Goal: Transaction & Acquisition: Register for event/course

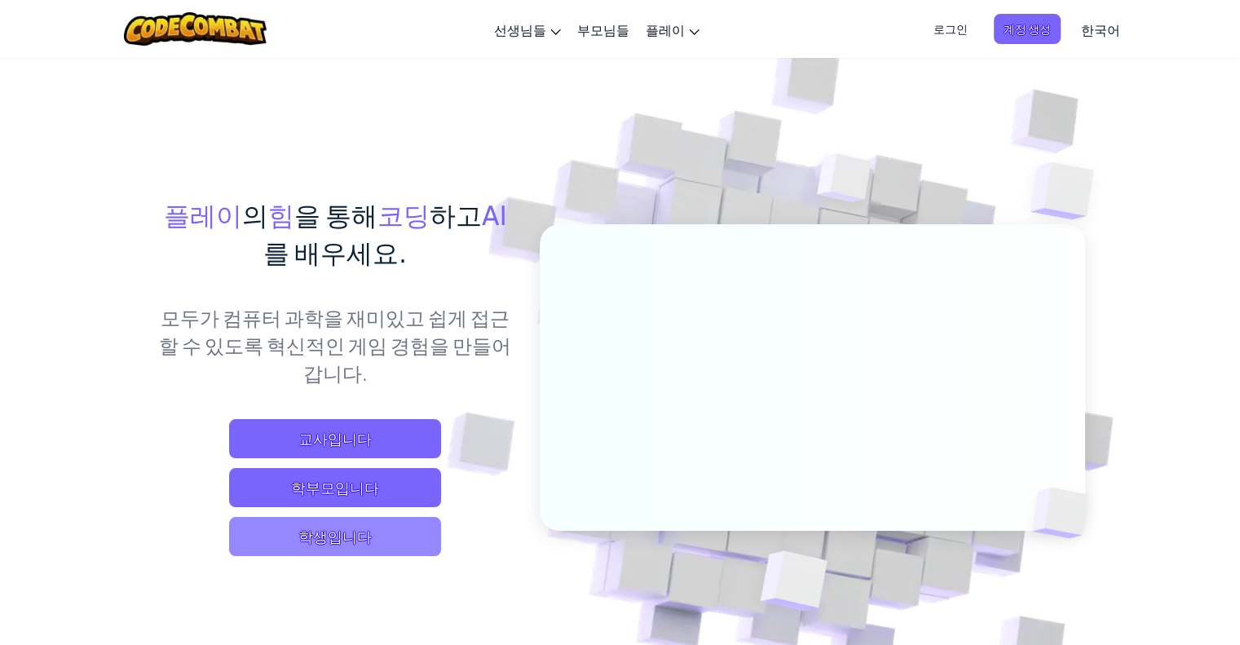
click at [358, 542] on span "학생입니다" at bounding box center [335, 536] width 212 height 39
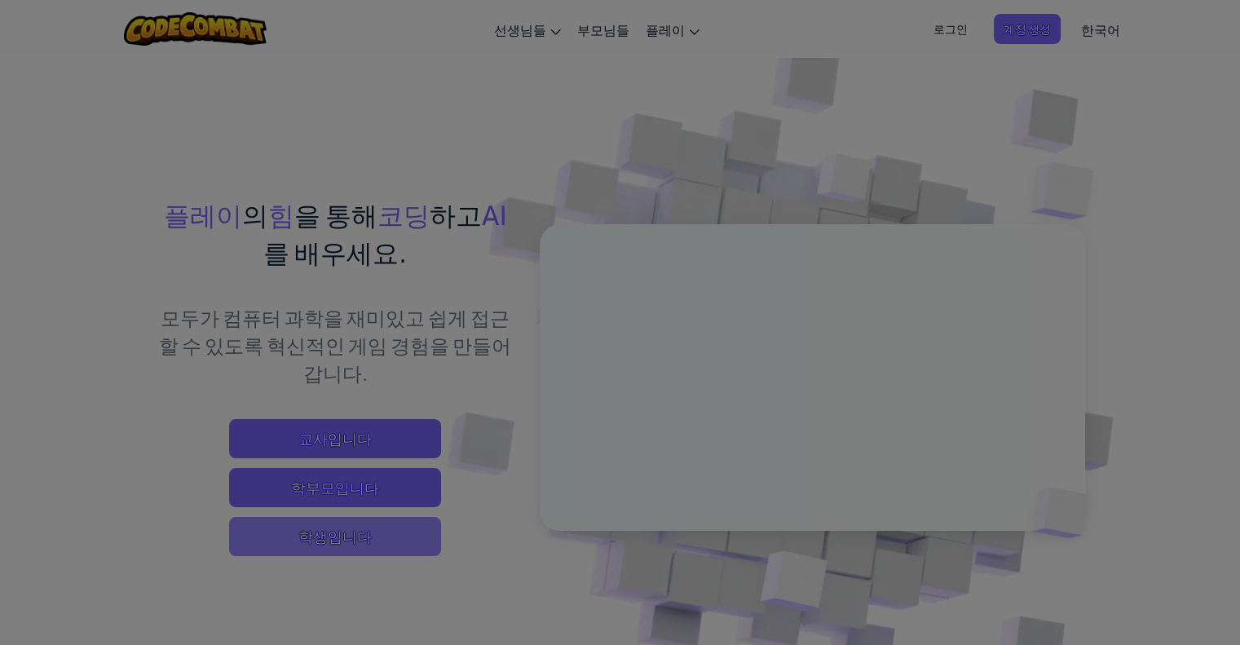
click at [358, 542] on div at bounding box center [620, 322] width 1240 height 645
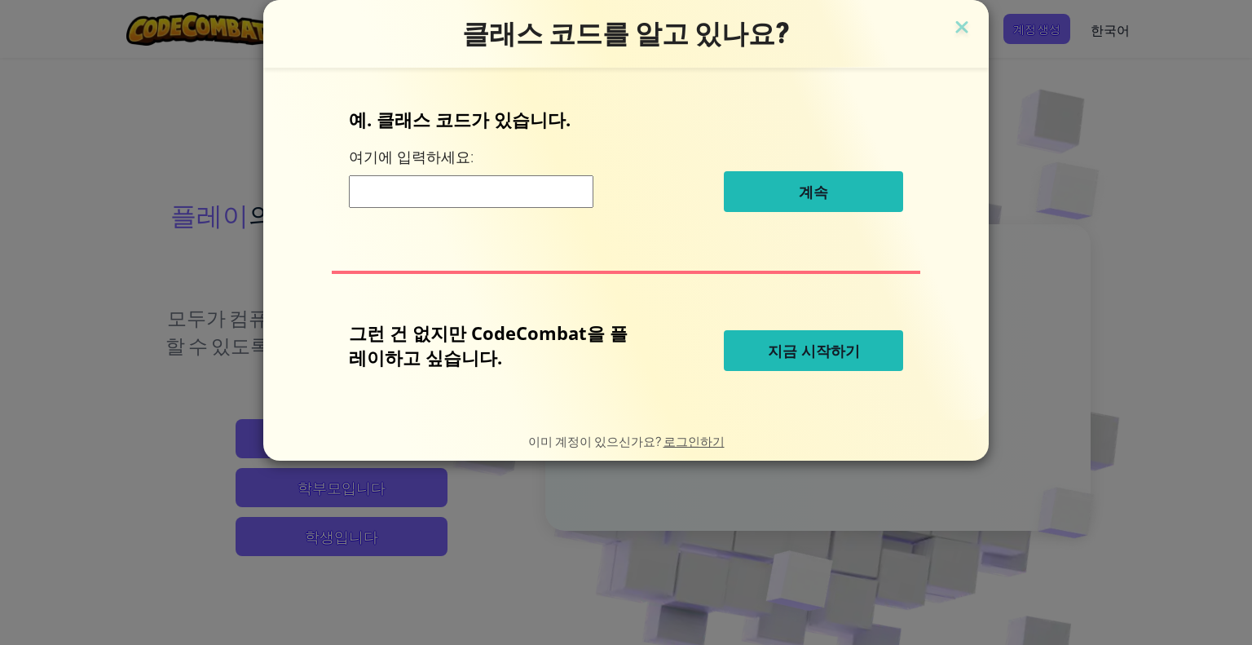
click at [737, 531] on div "클래스 코드를 알고 있나요? 예. 클래스 코드가 있습니다. 여기에 입력하세요: 계속 그런 건 없지만 CodeCombat을 플레이하고 싶습니다.…" at bounding box center [626, 322] width 1252 height 645
click at [954, 29] on img at bounding box center [961, 28] width 21 height 24
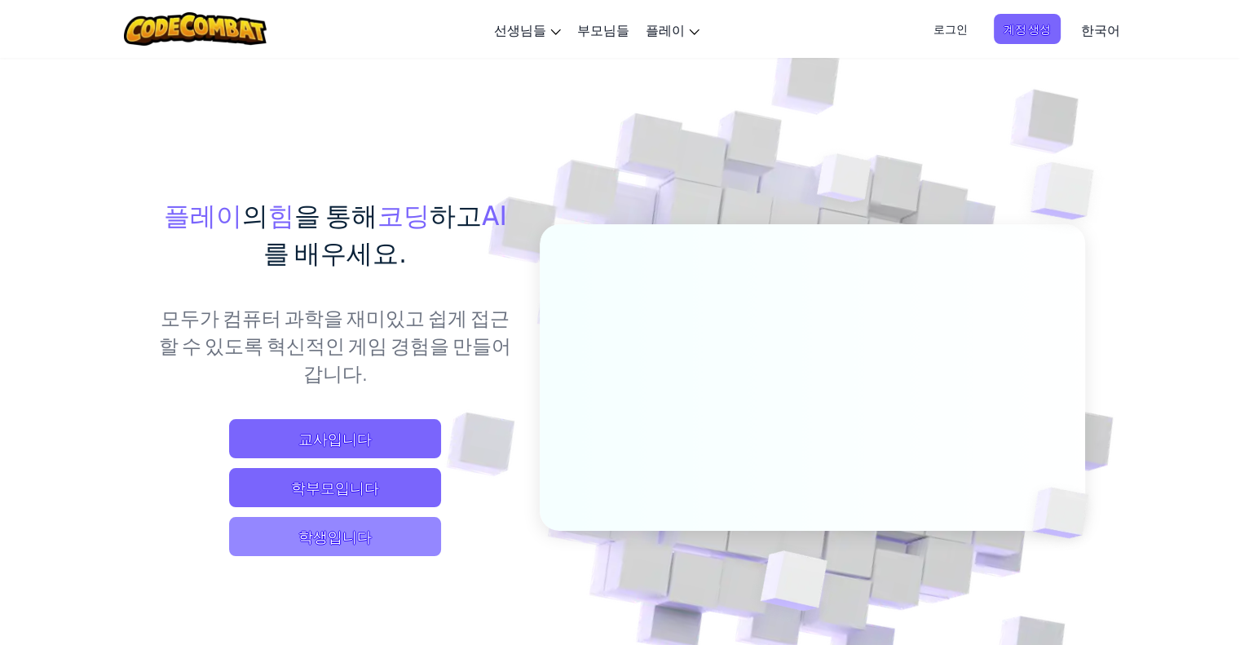
click at [378, 541] on span "학생입니다" at bounding box center [335, 536] width 212 height 39
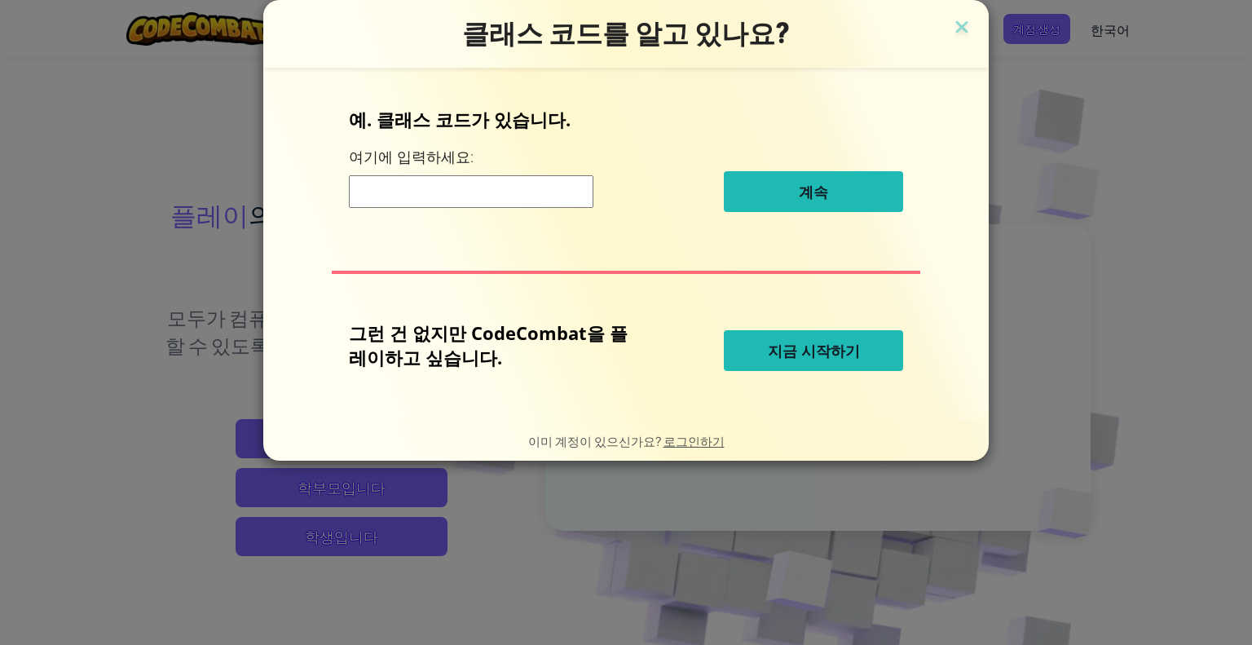
click at [763, 368] on button "지금 시작하기" at bounding box center [813, 350] width 179 height 41
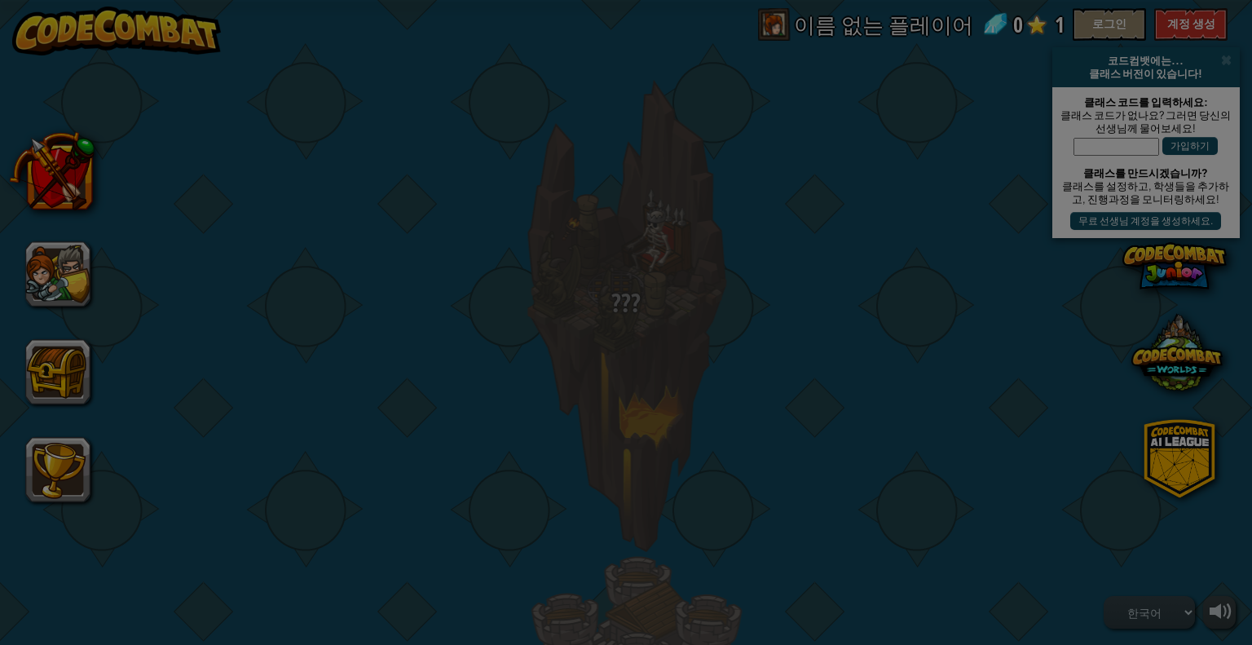
select select "ko"
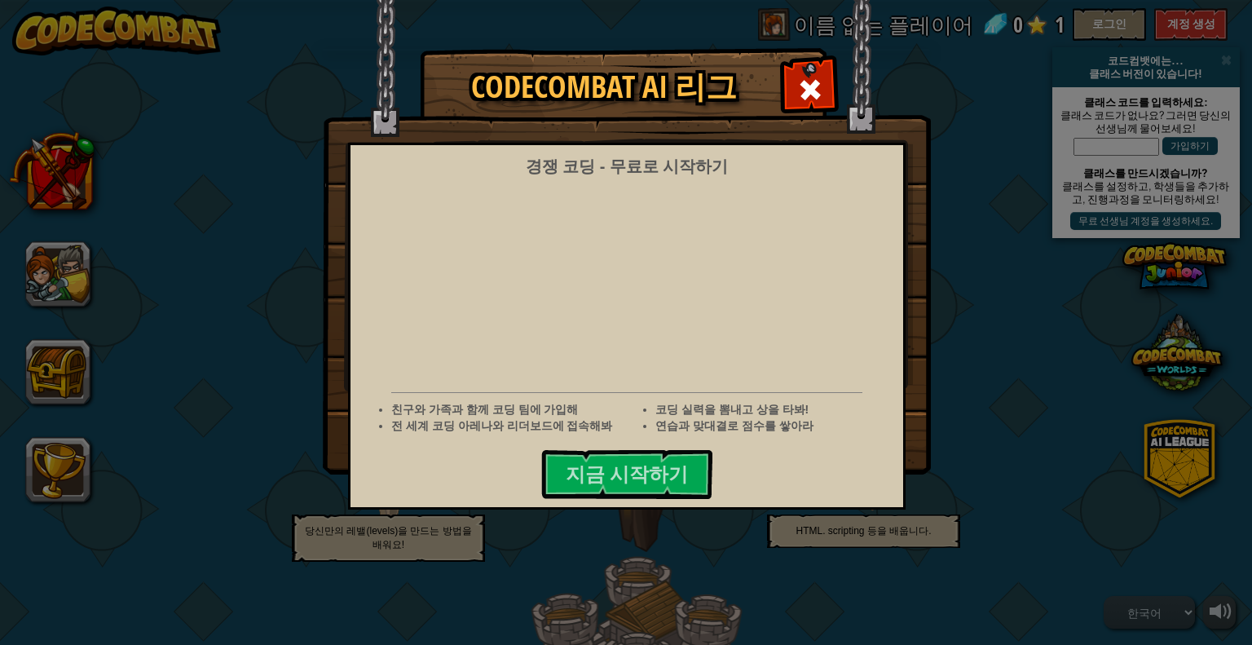
select select "ko"
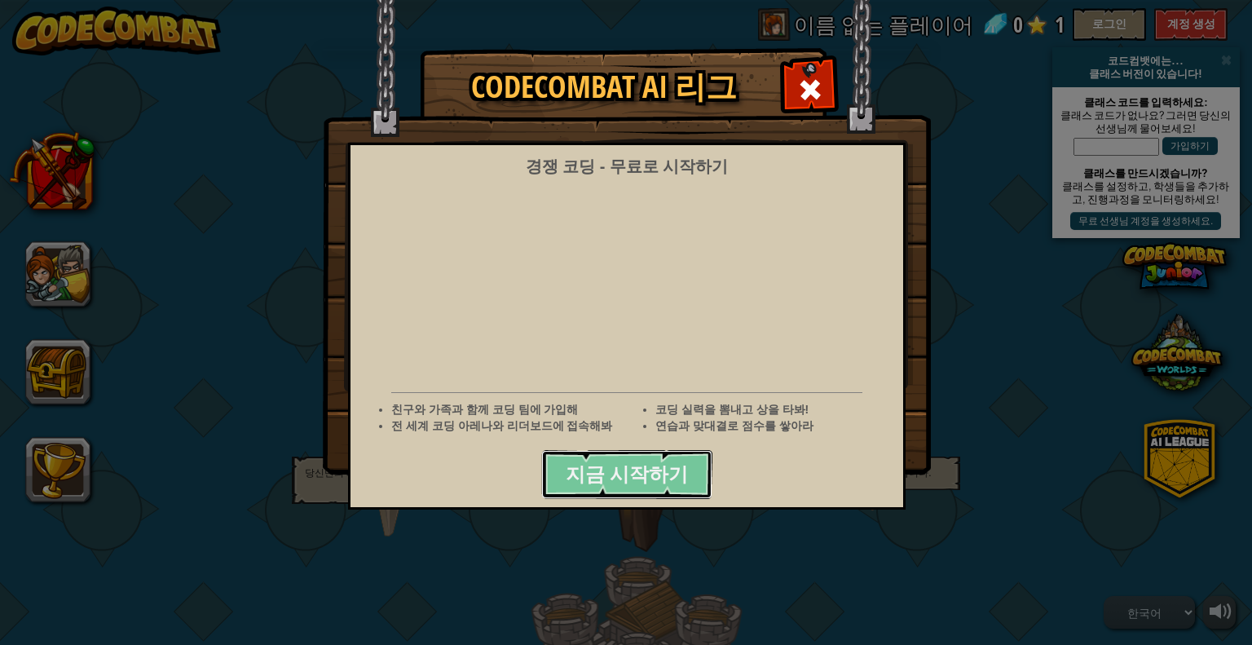
click at [653, 485] on button "지금 시작하기" at bounding box center [626, 474] width 171 height 49
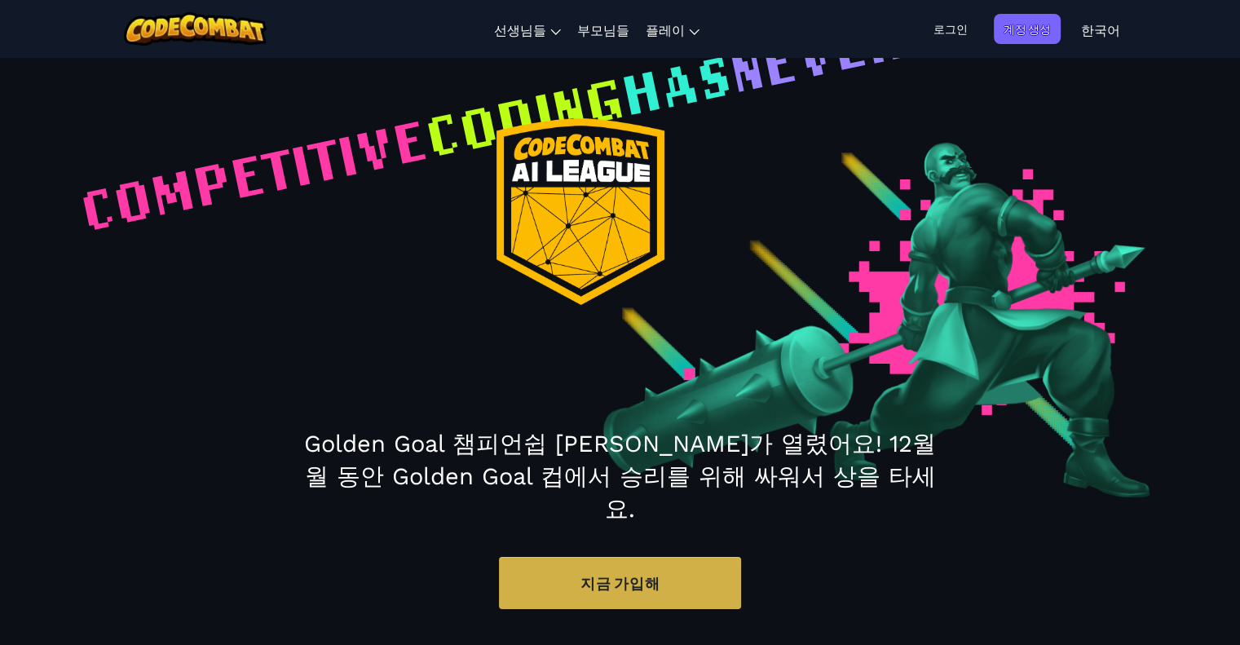
click at [951, 25] on span "로그인" at bounding box center [950, 29] width 54 height 30
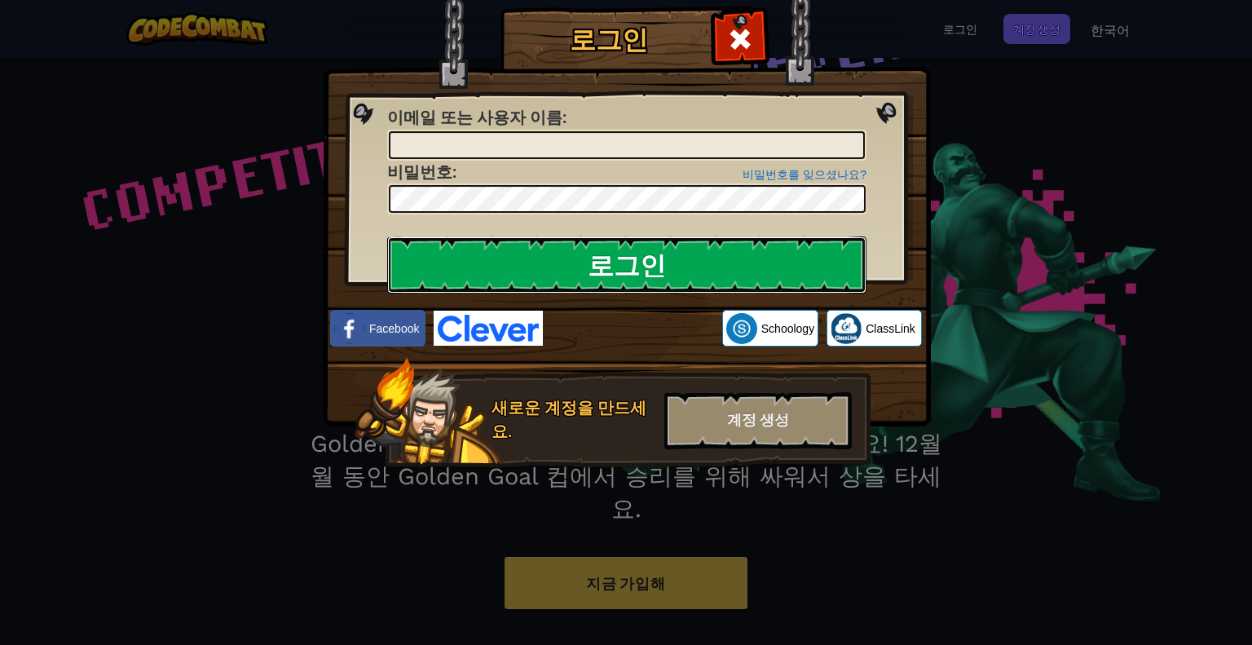
click at [679, 264] on input "로그인" at bounding box center [626, 264] width 479 height 57
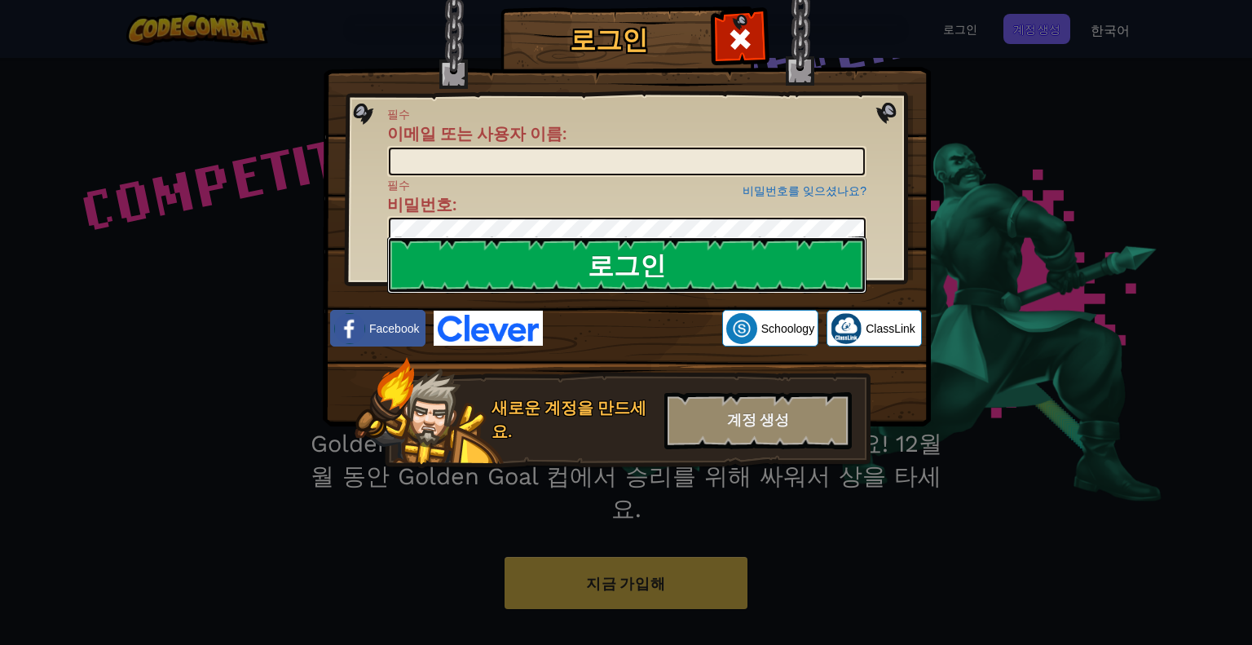
click at [679, 264] on input "로그인" at bounding box center [626, 264] width 479 height 57
click at [679, 265] on input "로그인" at bounding box center [626, 264] width 479 height 57
